Goal: Obtain resource: Obtain resource

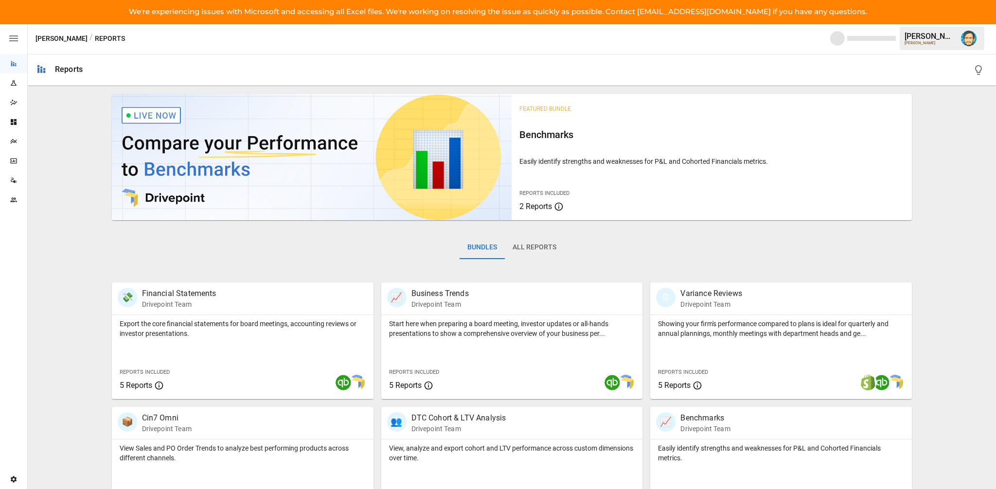
click at [10, 145] on div "Plans" at bounding box center [13, 141] width 27 height 19
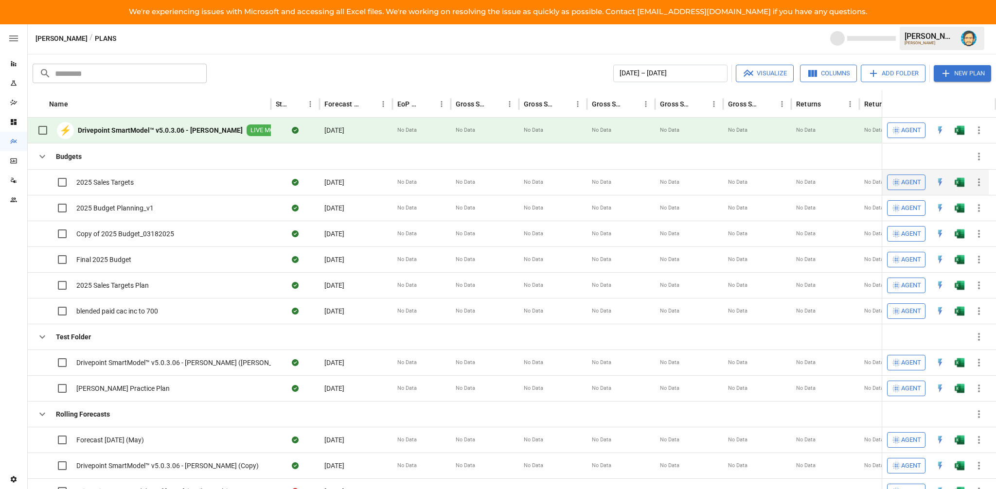
click at [113, 185] on span "2025 Sales Targets" at bounding box center [104, 182] width 57 height 10
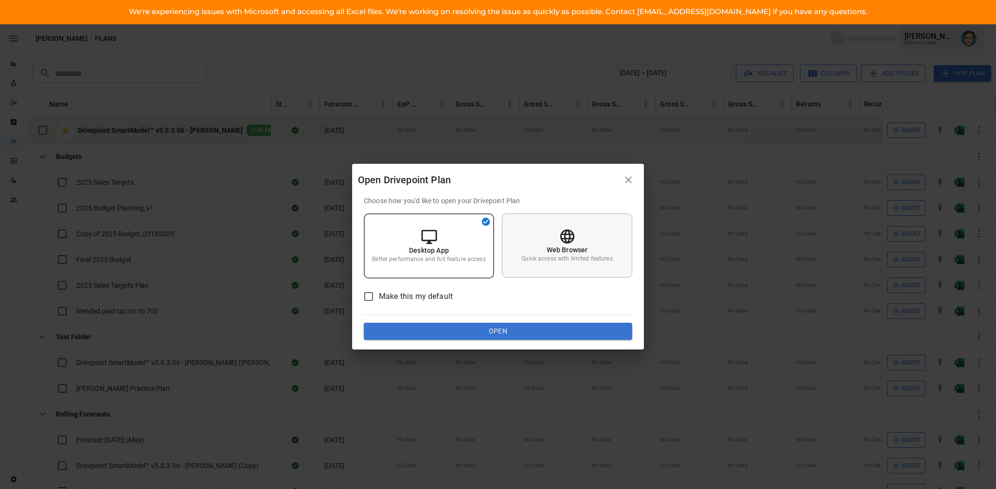
click at [564, 252] on p "Web Browser" at bounding box center [566, 250] width 41 height 10
click at [524, 331] on button "Open" at bounding box center [498, 332] width 268 height 18
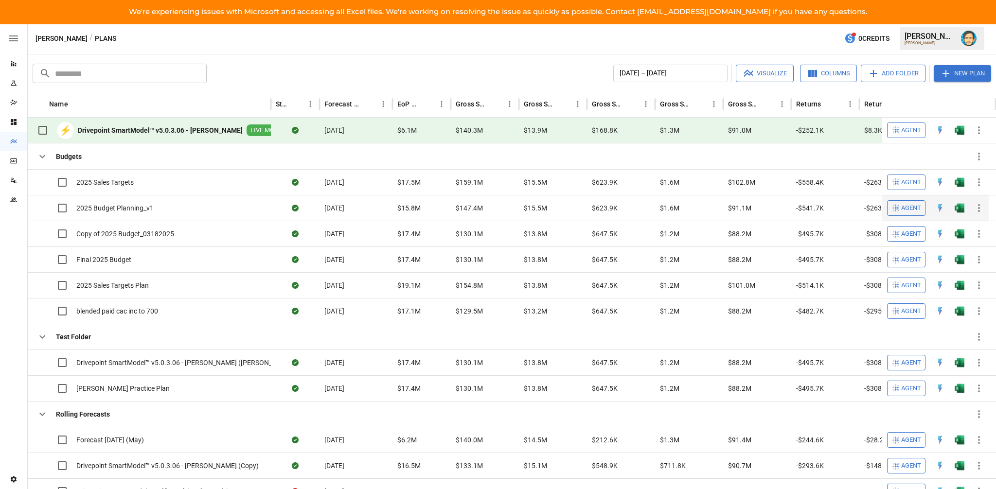
click at [133, 210] on span "2025 Budget Planning_v1" at bounding box center [114, 208] width 77 height 10
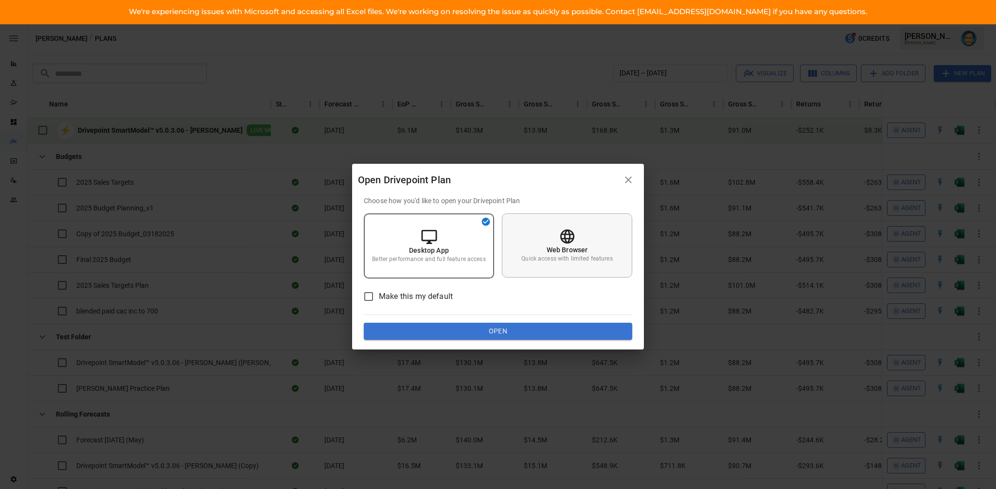
click at [577, 239] on div "Web Browser Quick access with limited features" at bounding box center [567, 245] width 130 height 64
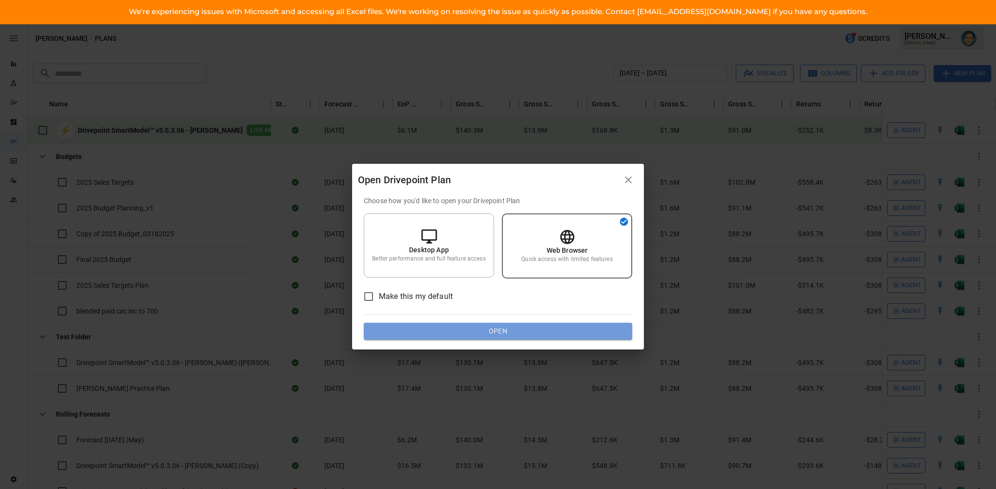
click at [499, 339] on button "Open" at bounding box center [498, 332] width 268 height 18
